Goal: Task Accomplishment & Management: Complete application form

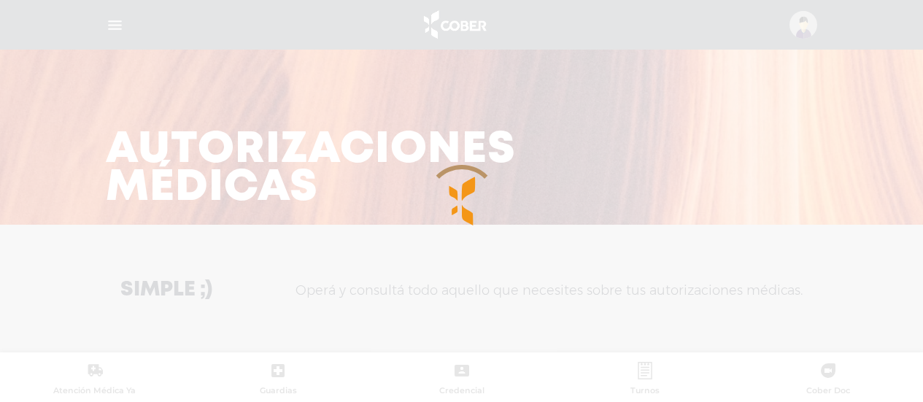
scroll to position [648, 0]
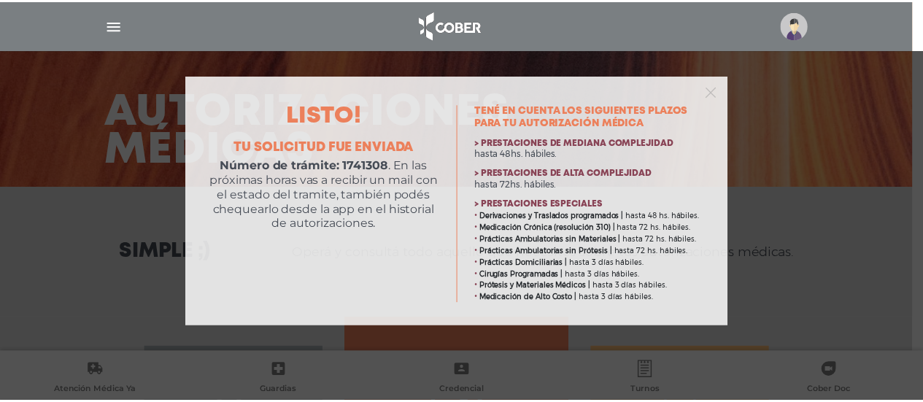
scroll to position [38, 0]
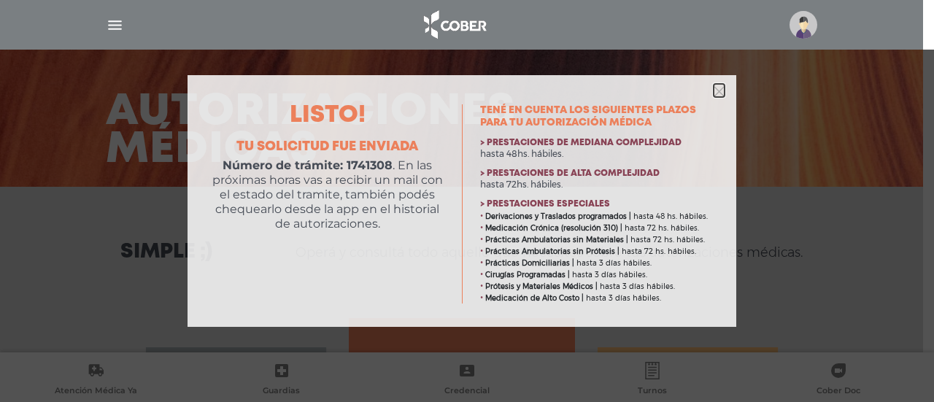
click at [716, 92] on icon "button" at bounding box center [718, 91] width 11 height 11
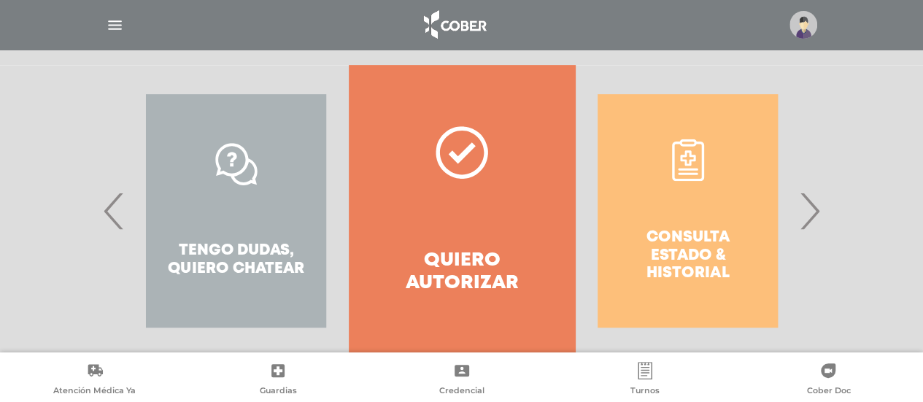
scroll to position [306, 0]
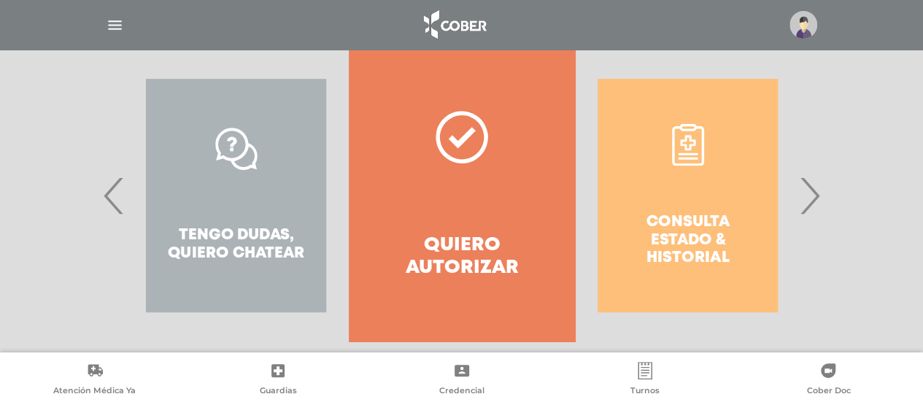
click at [817, 191] on span "›" at bounding box center [809, 195] width 28 height 79
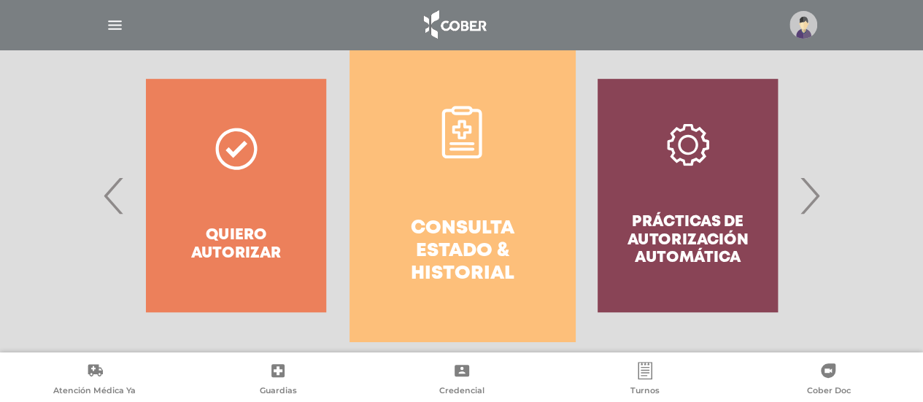
click at [478, 198] on link "Consulta estado & historial" at bounding box center [461, 196] width 225 height 292
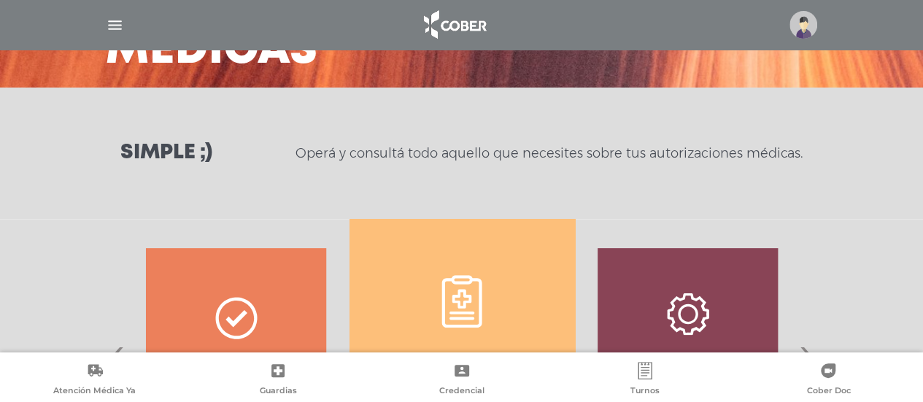
scroll to position [0, 0]
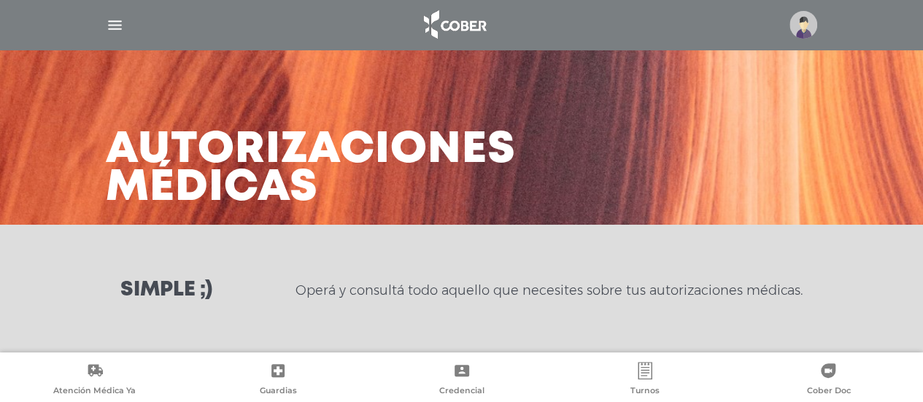
click at [793, 27] on img at bounding box center [803, 25] width 28 height 28
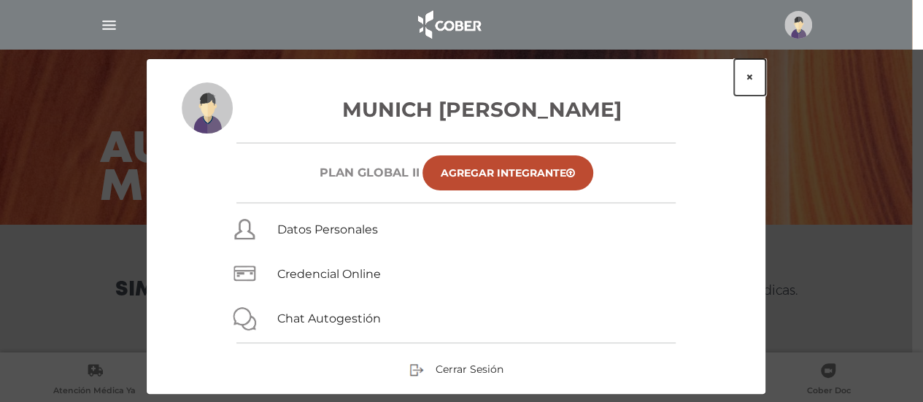
click at [754, 71] on button "×" at bounding box center [749, 77] width 31 height 36
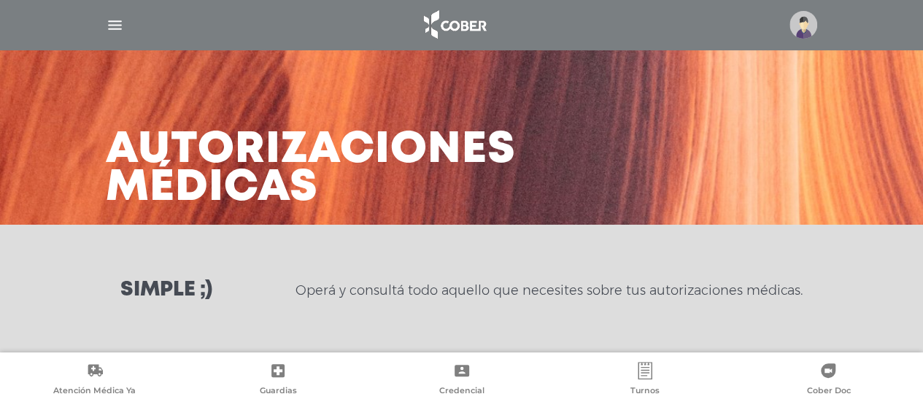
click at [119, 24] on img "button" at bounding box center [115, 25] width 18 height 18
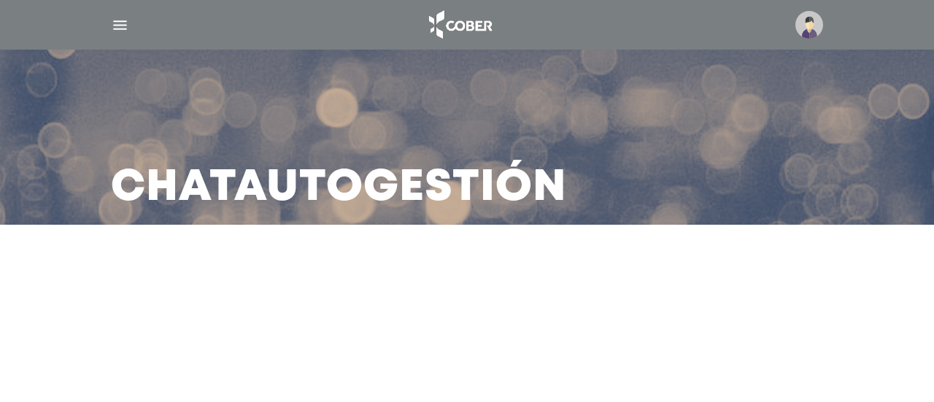
click at [115, 26] on img "button" at bounding box center [120, 25] width 18 height 18
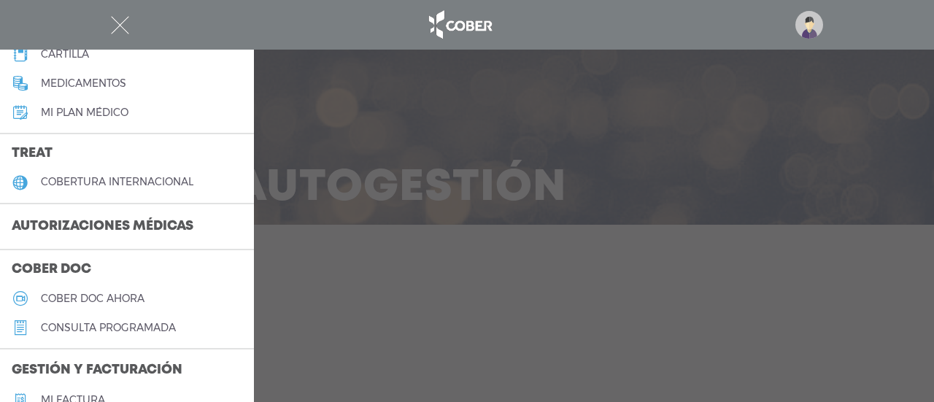
scroll to position [222, 0]
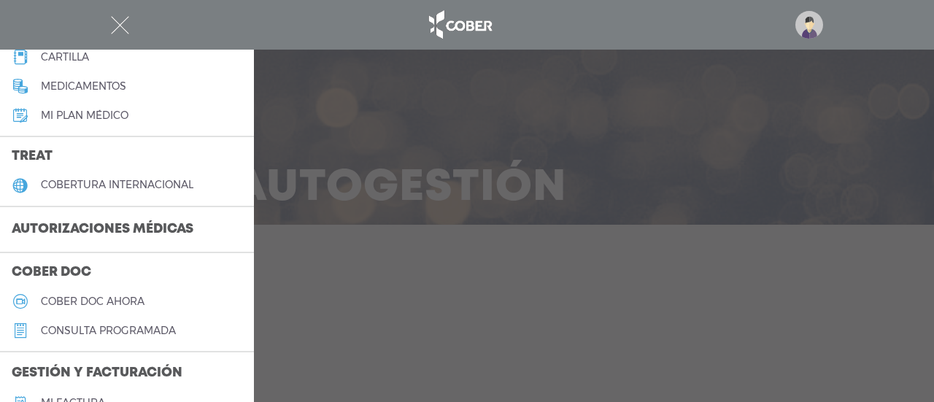
click at [176, 228] on h3 "Autorizaciones médicas" at bounding box center [102, 230] width 205 height 28
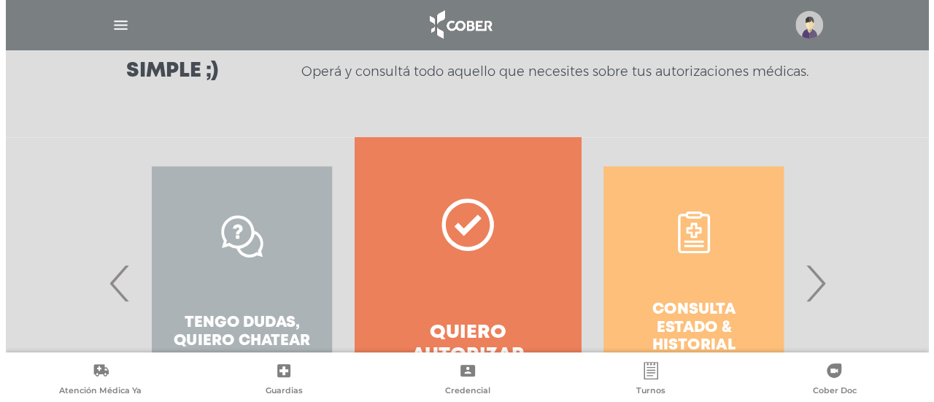
scroll to position [321, 0]
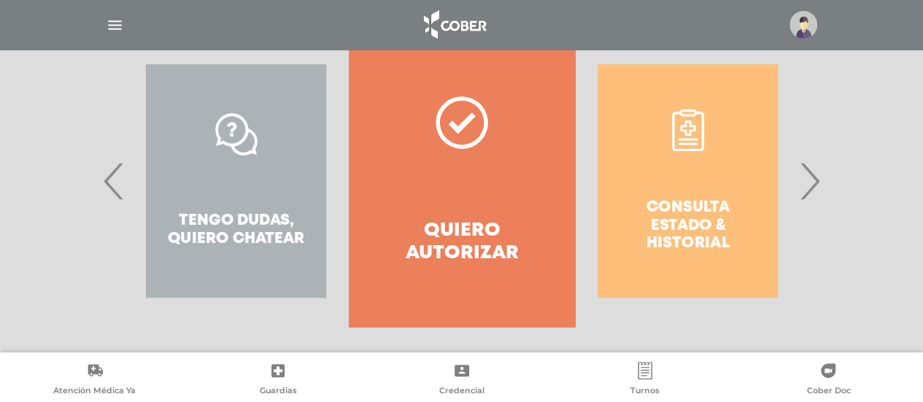
click at [795, 22] on img at bounding box center [803, 25] width 28 height 28
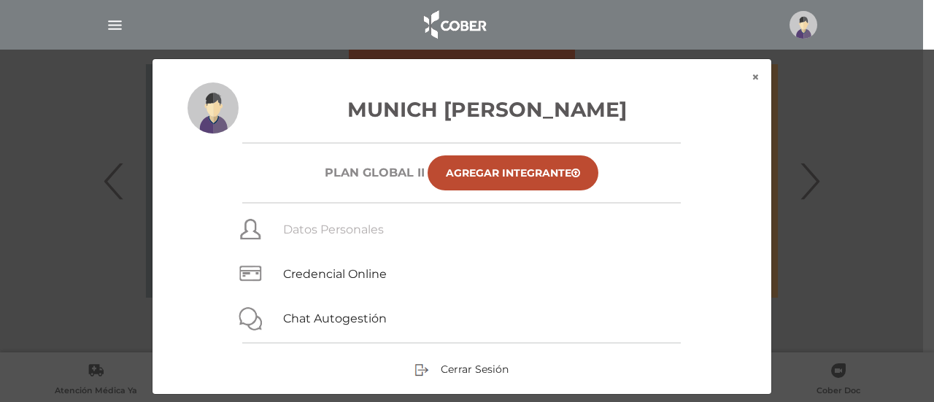
click at [336, 228] on link "Datos Personales" at bounding box center [333, 229] width 101 height 14
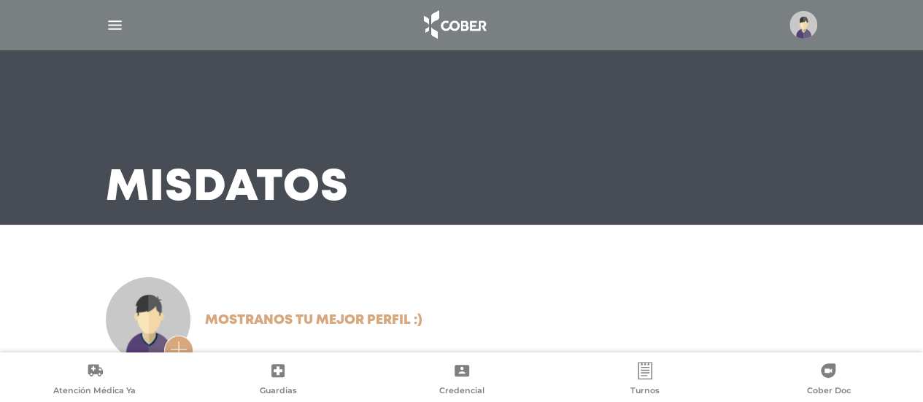
click at [112, 18] on img "button" at bounding box center [115, 25] width 18 height 18
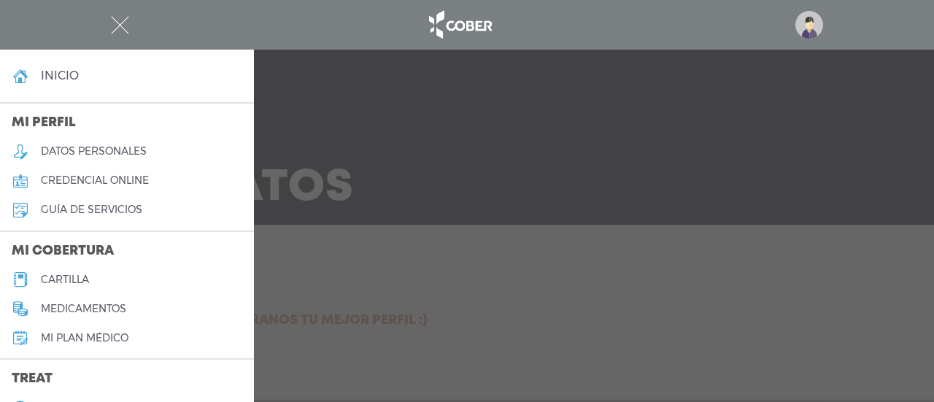
click at [111, 16] on button "button" at bounding box center [120, 25] width 18 height 18
click at [811, 24] on img at bounding box center [809, 25] width 28 height 28
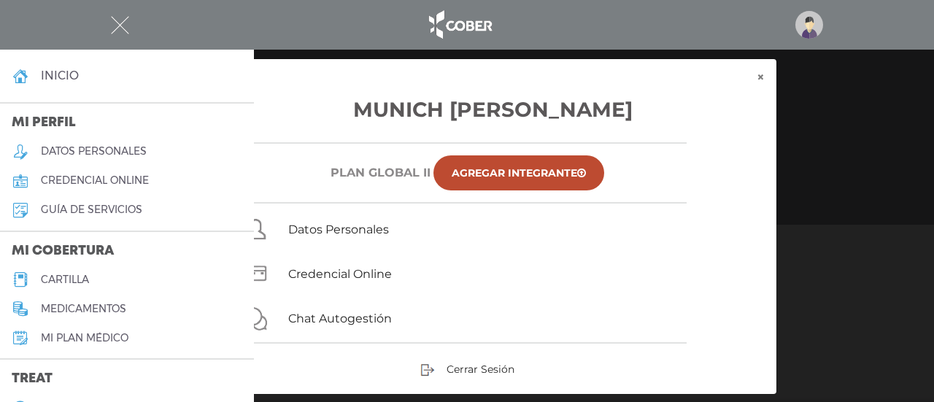
click at [811, 24] on img at bounding box center [809, 25] width 28 height 28
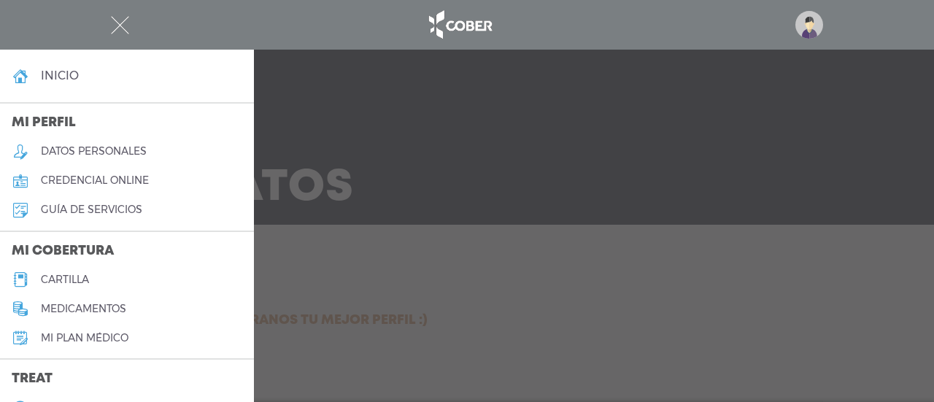
click at [116, 19] on img "button" at bounding box center [120, 25] width 18 height 18
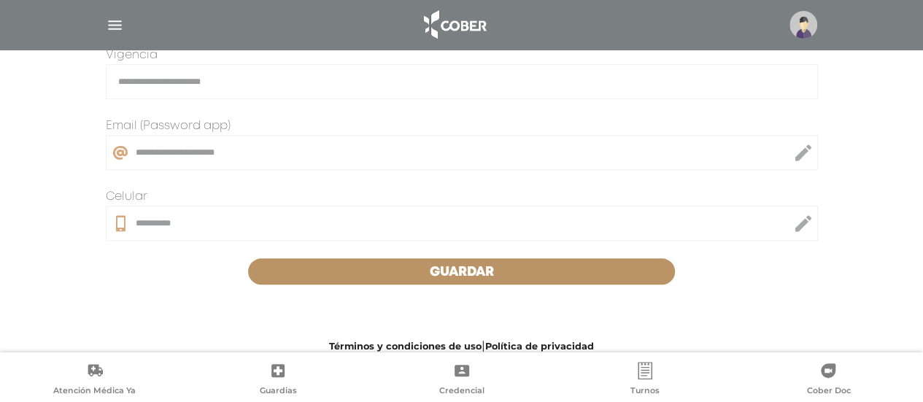
scroll to position [502, 0]
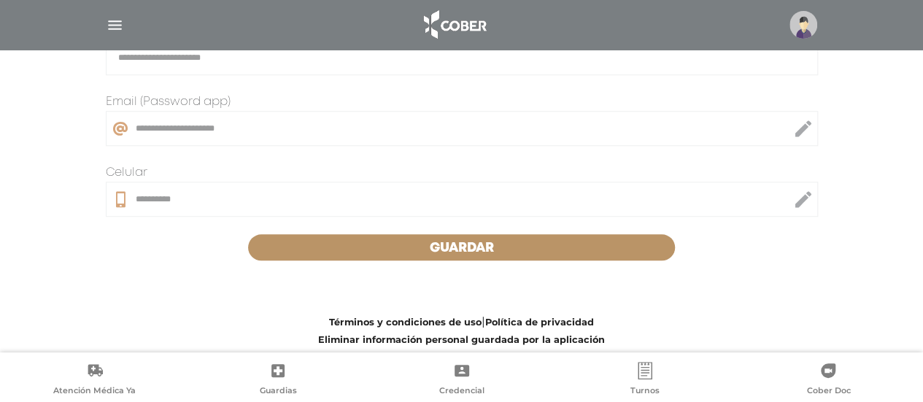
click at [543, 250] on button "Guardar" at bounding box center [461, 247] width 427 height 26
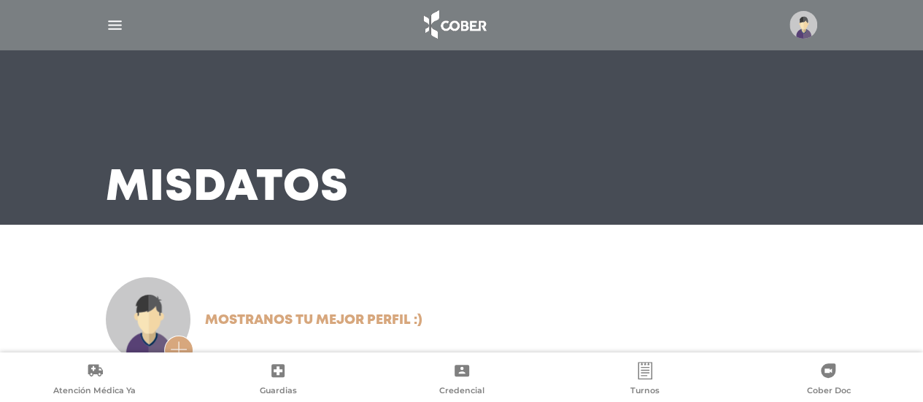
click at [119, 24] on img "button" at bounding box center [115, 25] width 18 height 18
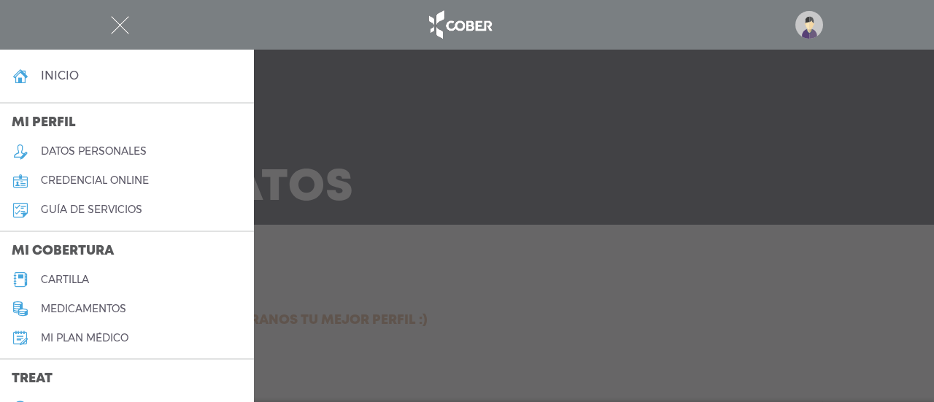
click at [79, 81] on link "inicio" at bounding box center [127, 75] width 254 height 29
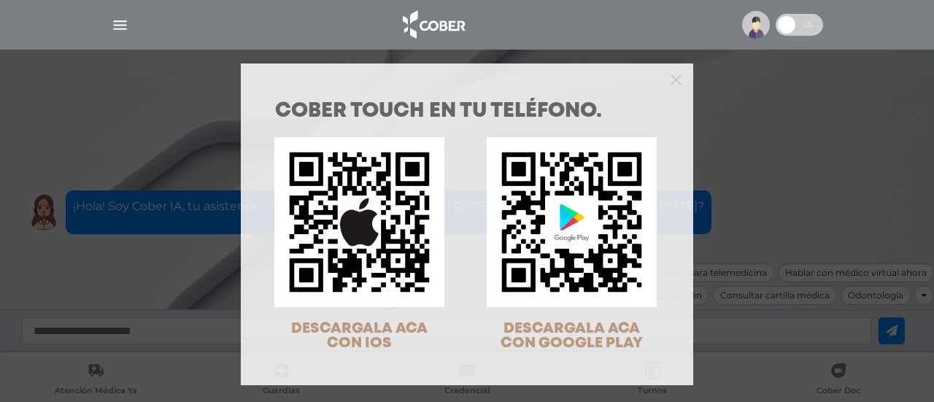
click at [752, 31] on div "COBER TOUCH en tu teléfono. DESCARGALA ACA CON IOS DESCARGALA ACA CON GOOGLE PL…" at bounding box center [467, 201] width 934 height 402
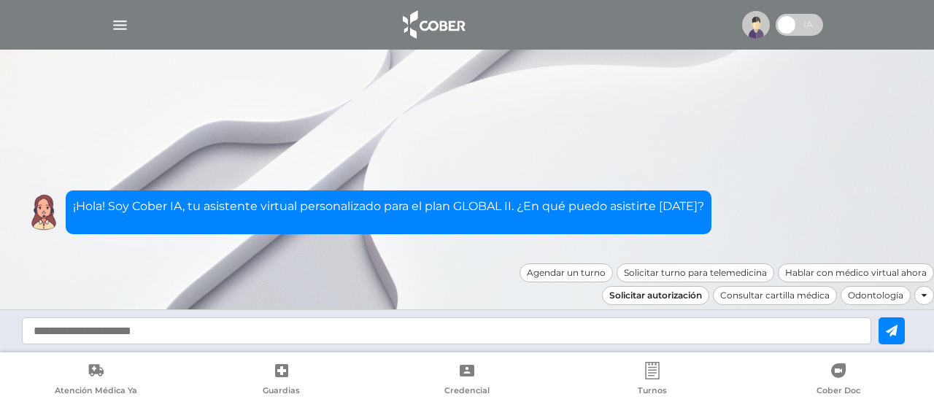
click at [645, 297] on div "Solicitar autorización" at bounding box center [655, 295] width 107 height 19
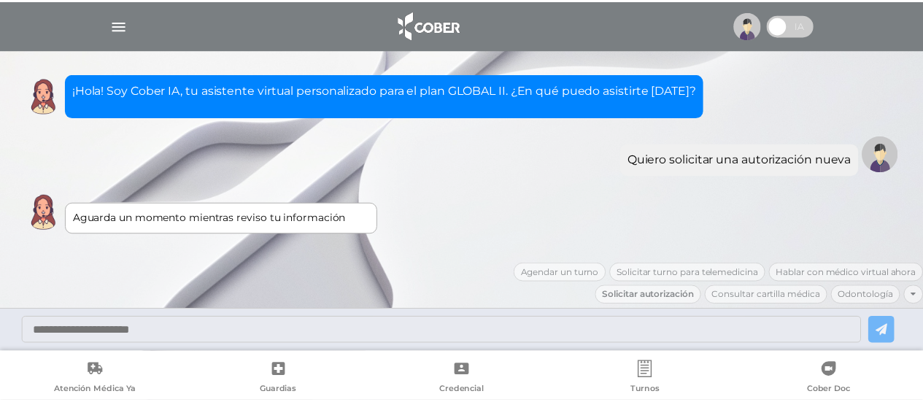
scroll to position [95, 0]
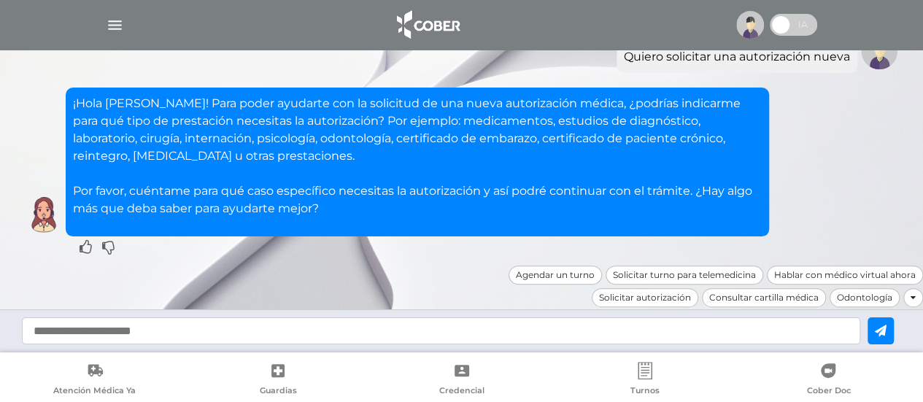
click at [108, 333] on input "text" at bounding box center [441, 330] width 838 height 27
type input "**********"
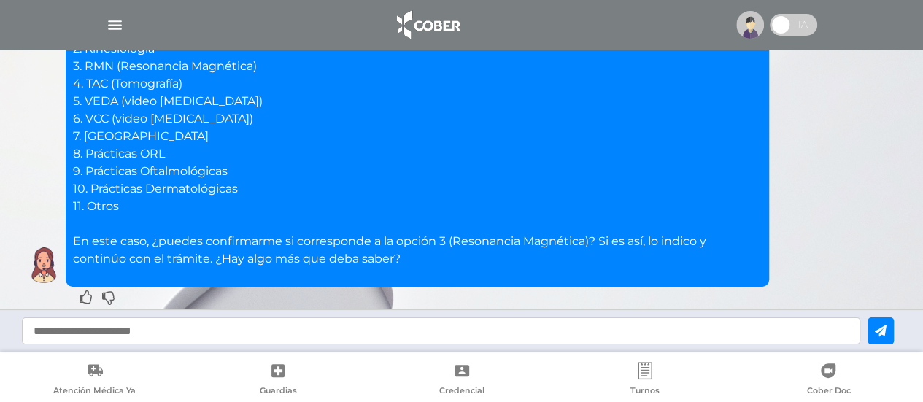
scroll to position [492, 0]
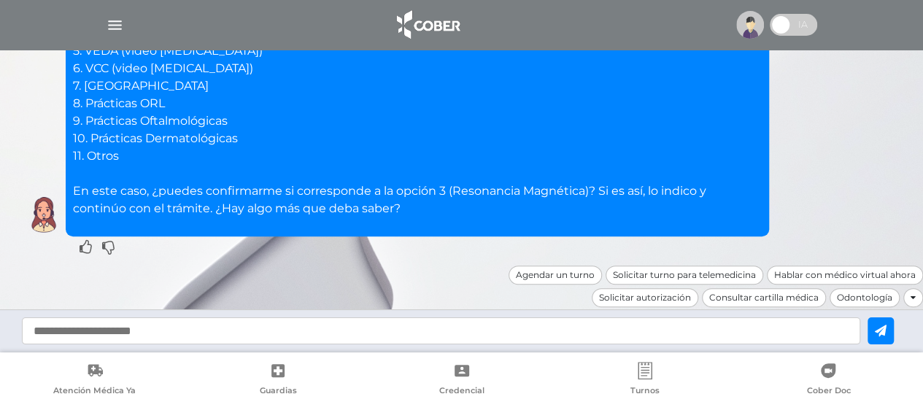
click at [61, 328] on input "text" at bounding box center [441, 330] width 838 height 27
type input "*"
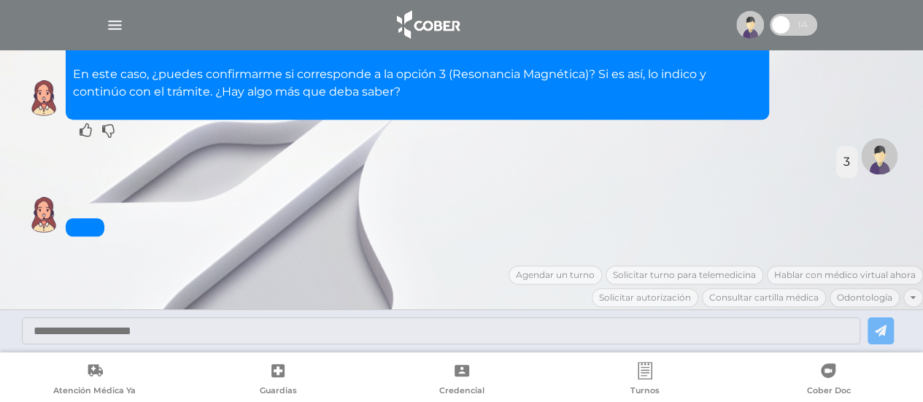
scroll to position [678, 0]
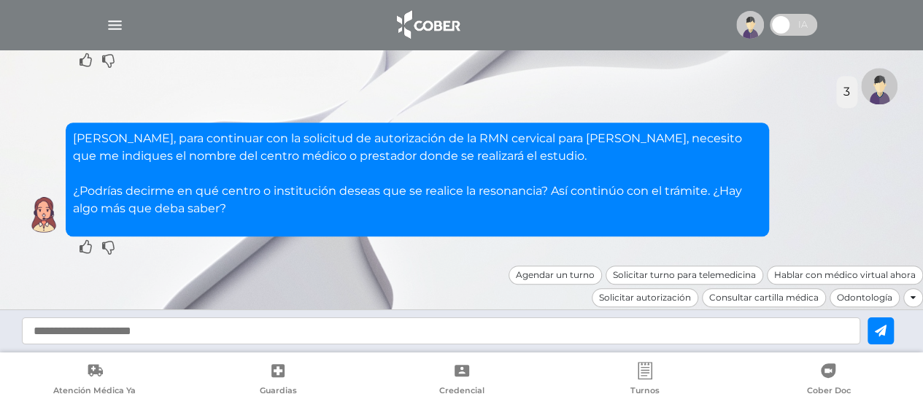
click at [131, 333] on input "text" at bounding box center [441, 330] width 838 height 27
type input "**********"
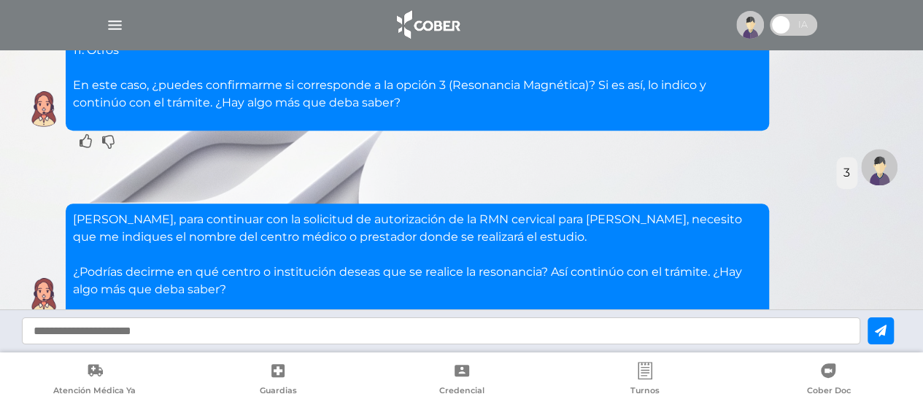
scroll to position [865, 0]
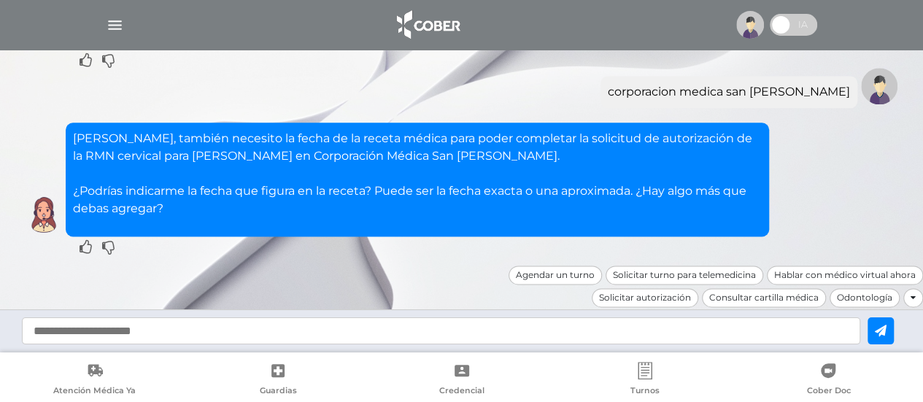
click at [195, 335] on input "text" at bounding box center [441, 330] width 838 height 27
type input "*******"
click at [894, 338] on button at bounding box center [880, 330] width 26 height 27
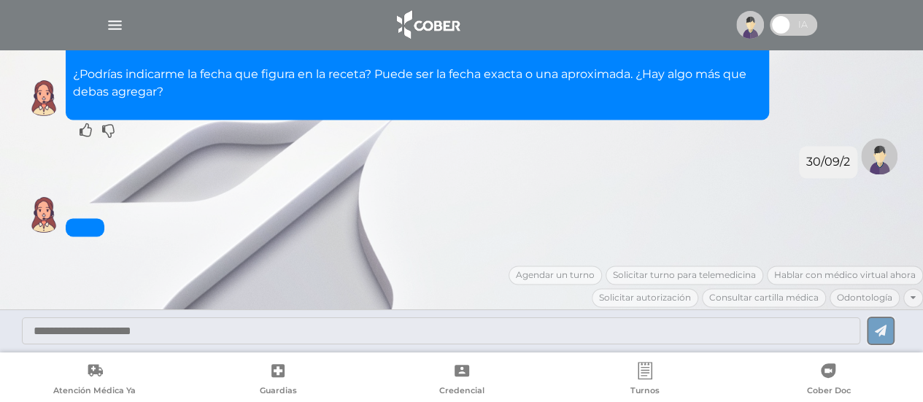
scroll to position [1198, 0]
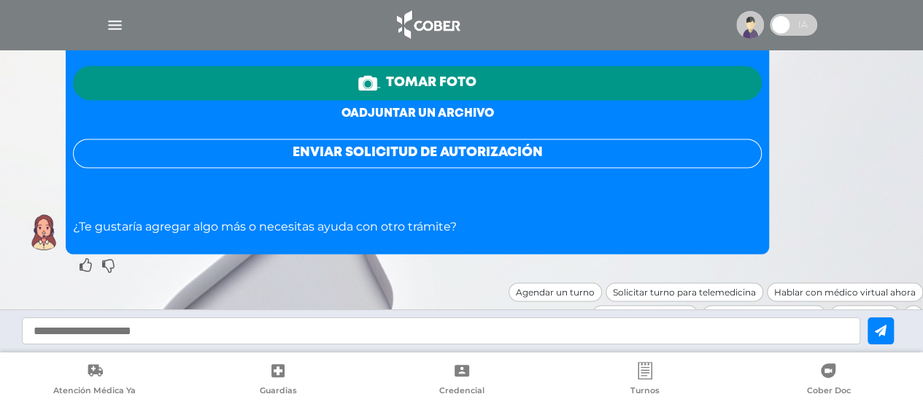
click at [427, 108] on link "o adjuntar un archivo" at bounding box center [417, 113] width 152 height 11
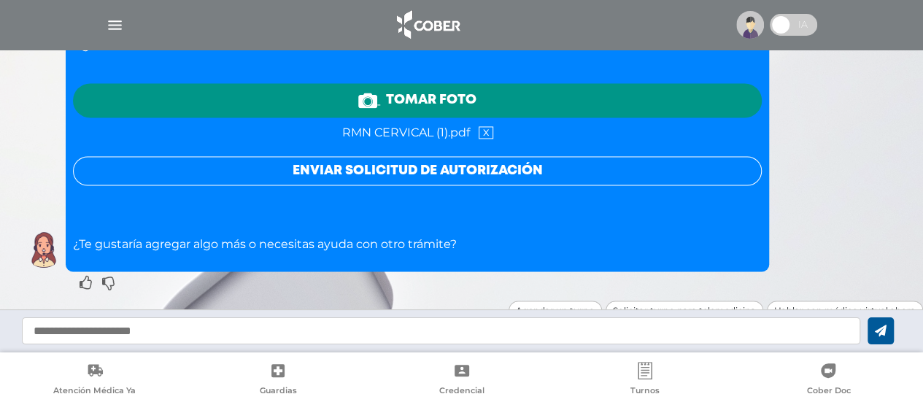
scroll to position [1185, 0]
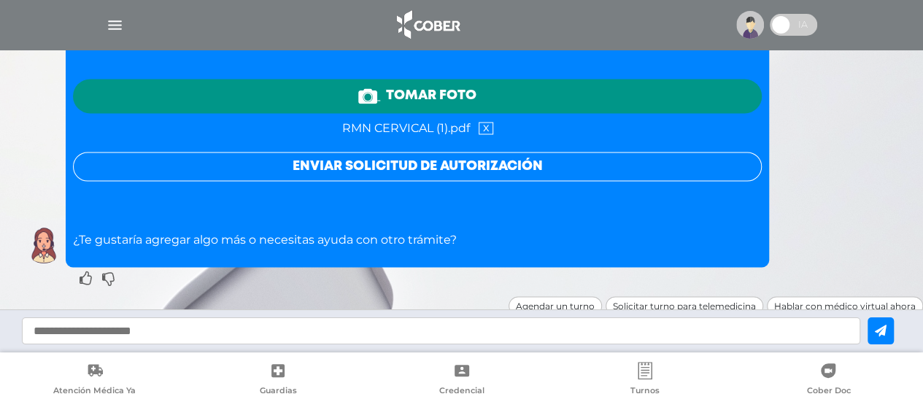
click at [400, 152] on button "Enviar solicitud de autorización" at bounding box center [417, 166] width 689 height 29
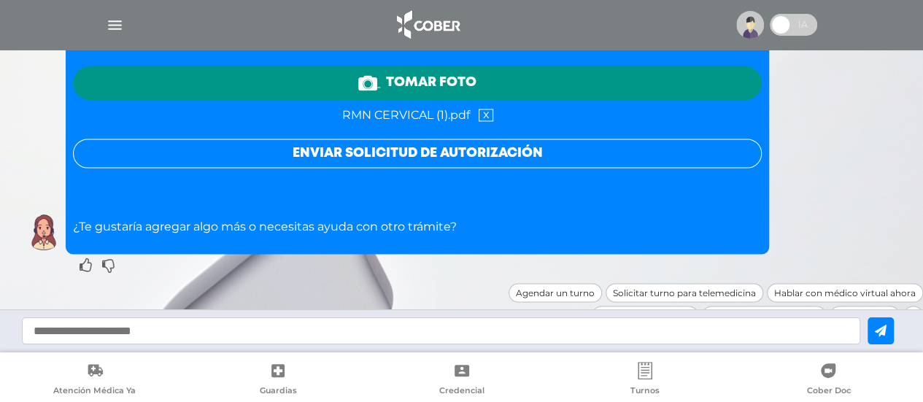
click at [484, 139] on button "Enviar solicitud de autorización" at bounding box center [417, 153] width 689 height 29
click at [110, 257] on icon at bounding box center [108, 264] width 12 height 15
click at [111, 257] on icon at bounding box center [108, 264] width 12 height 15
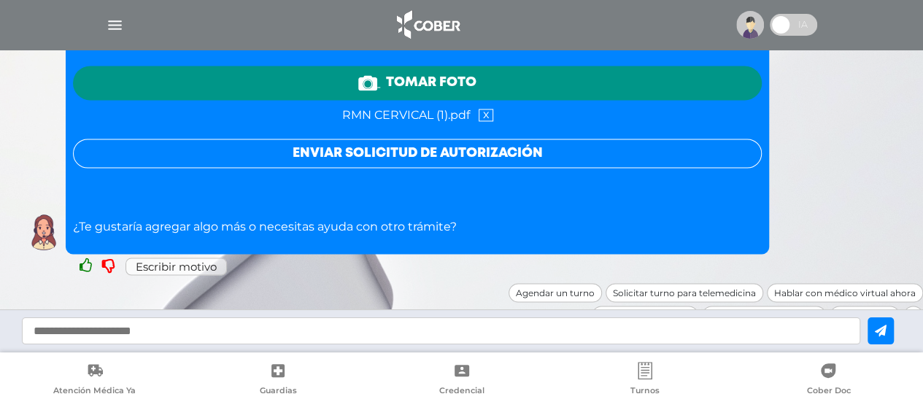
click at [84, 257] on icon at bounding box center [86, 264] width 12 height 15
click at [175, 211] on div "[PERSON_NAME], para finalizar la solicitud de autorización de la RMN cervical p…" at bounding box center [417, 109] width 689 height 251
click at [428, 139] on button "Enviar solicitud de autorización" at bounding box center [417, 153] width 689 height 29
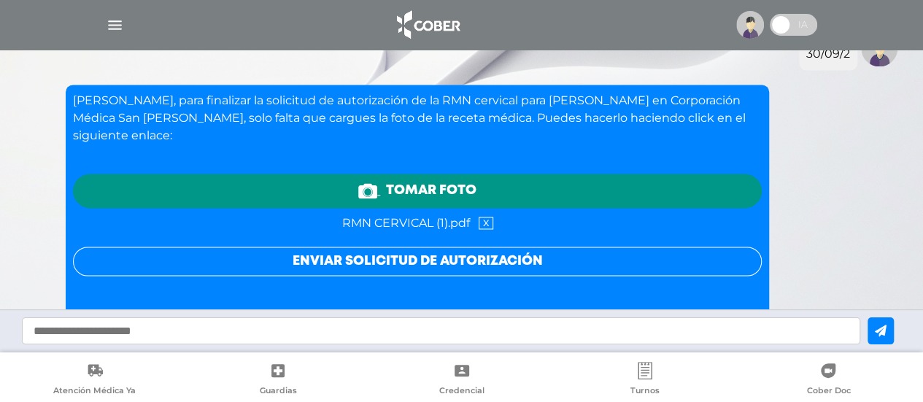
scroll to position [1058, 0]
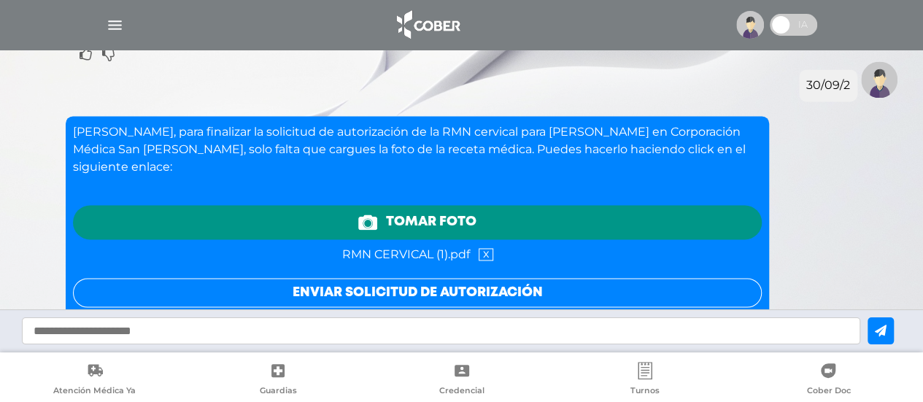
click at [414, 205] on link "Tomar foto" at bounding box center [417, 222] width 689 height 34
click at [402, 278] on button "Enviar solicitud de autorización" at bounding box center [417, 292] width 689 height 29
click at [371, 214] on icon at bounding box center [367, 221] width 19 height 15
click at [419, 250] on span "RMN CERVICAL (1).pdf" at bounding box center [406, 254] width 128 height 9
click at [420, 212] on span "Tomar foto" at bounding box center [431, 222] width 90 height 20
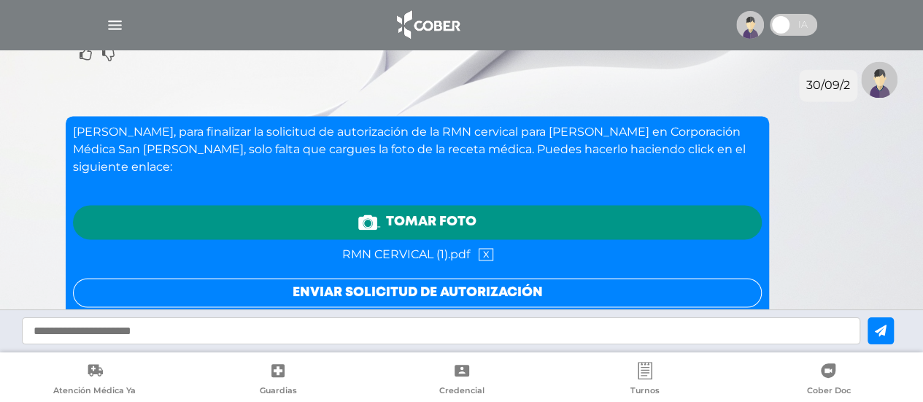
click at [500, 278] on button "Enviar solicitud de autorización" at bounding box center [417, 292] width 689 height 29
click at [487, 248] on link "x" at bounding box center [486, 254] width 15 height 12
click at [827, 209] on div "[PERSON_NAME], para finalizar la solicitud de autorización de la RMN cervical p…" at bounding box center [461, 254] width 879 height 277
click at [432, 247] on link "o adjuntar un archivo" at bounding box center [417, 252] width 152 height 11
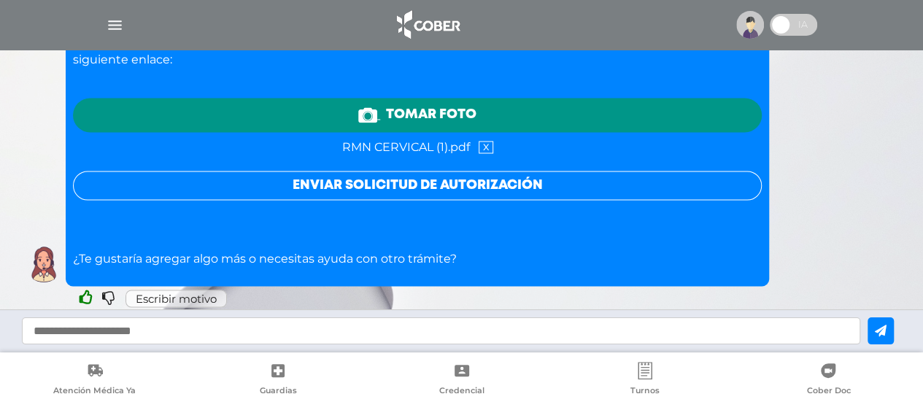
scroll to position [1168, 0]
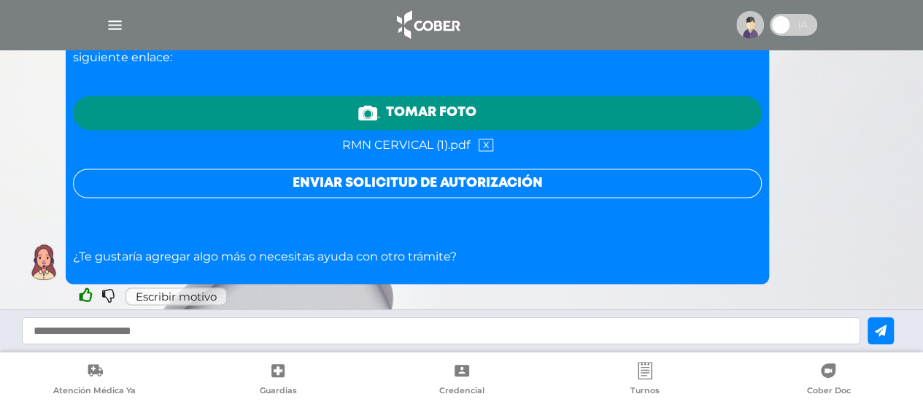
click at [455, 169] on button "Enviar solicitud de autorización" at bounding box center [417, 183] width 689 height 29
click at [363, 169] on button "Enviar solicitud de autorización" at bounding box center [417, 183] width 689 height 29
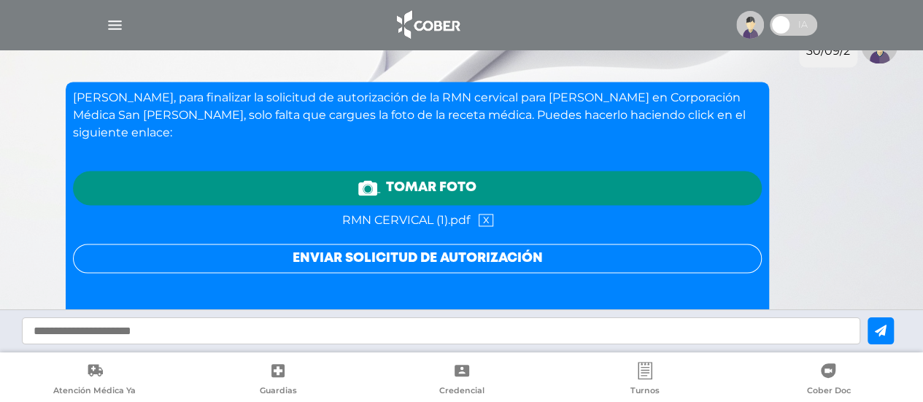
scroll to position [1078, 0]
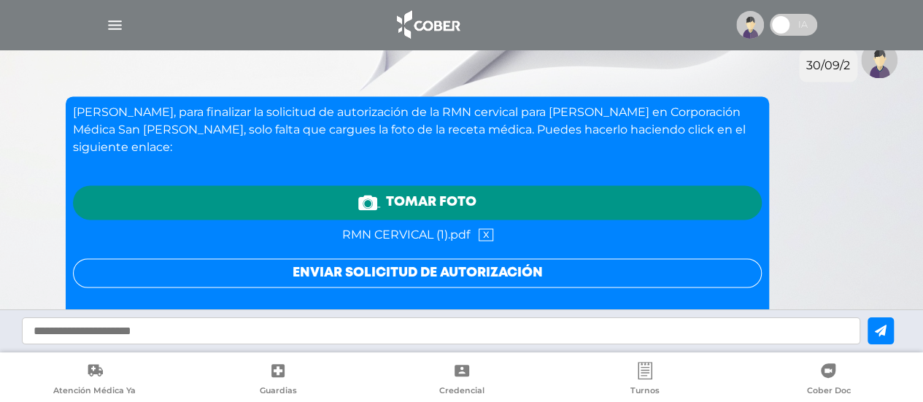
click at [538, 123] on p "[PERSON_NAME], para finalizar la solicitud de autorización de la RMN cervical p…" at bounding box center [417, 130] width 689 height 53
click at [454, 193] on span "Tomar foto" at bounding box center [431, 203] width 90 height 20
